Goal: Information Seeking & Learning: Understand process/instructions

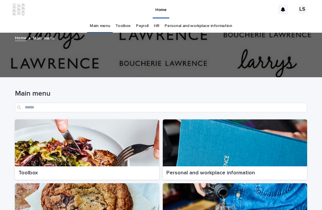
scroll to position [19, 0]
click at [84, 137] on div at bounding box center [87, 143] width 144 height 47
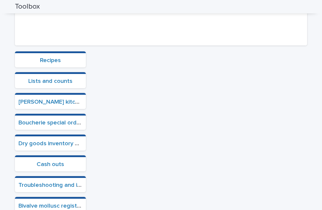
scroll to position [146, 0]
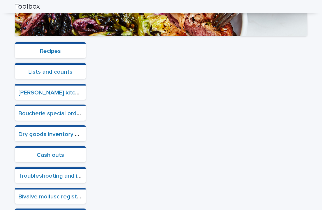
click at [59, 173] on link "Troubleshooting and instructions" at bounding box center [62, 176] width 89 height 6
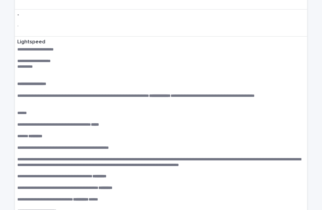
scroll to position [1036, 0]
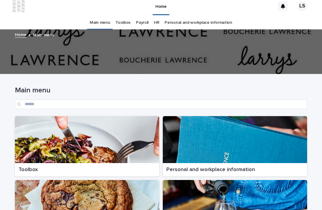
scroll to position [2, 0]
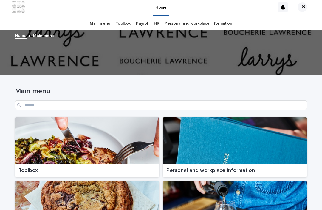
click at [67, 132] on div at bounding box center [87, 140] width 144 height 47
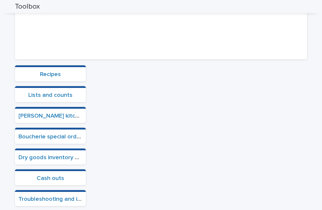
scroll to position [135, 0]
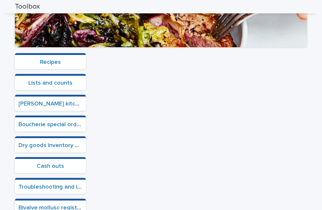
click at [54, 184] on link "Troubleshooting and instructions" at bounding box center [62, 187] width 89 height 6
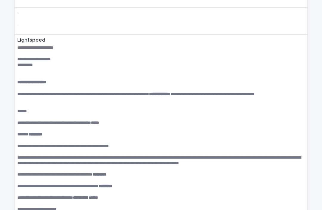
scroll to position [1040, 0]
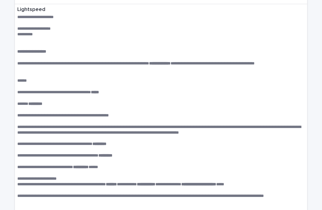
scroll to position [1070, 0]
